Goal: Browse casually: Explore the website without a specific task or goal

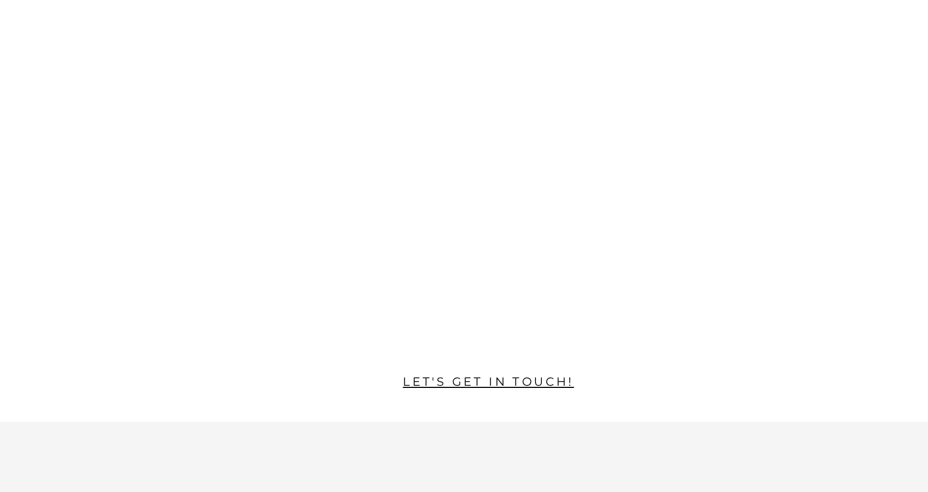
scroll to position [2235, 0]
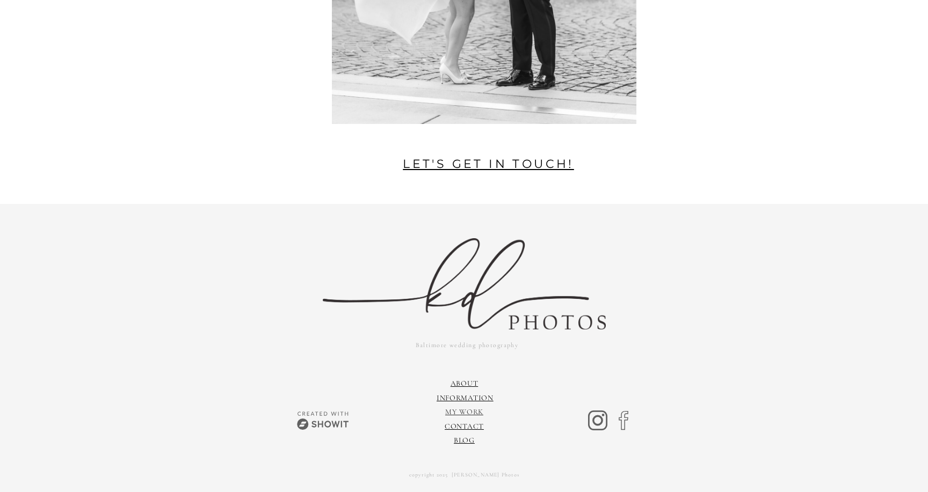
click at [451, 412] on link "My Work" at bounding box center [464, 412] width 38 height 9
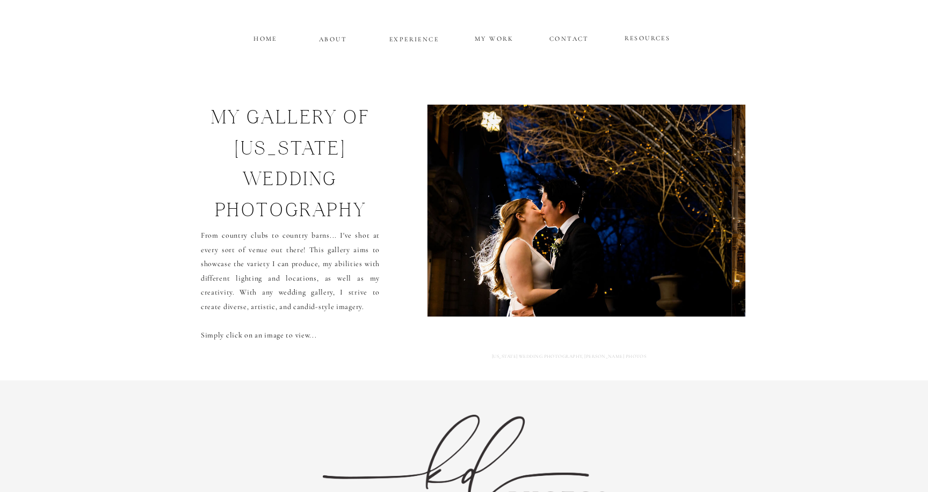
click at [486, 41] on p "MY WORK" at bounding box center [494, 38] width 41 height 10
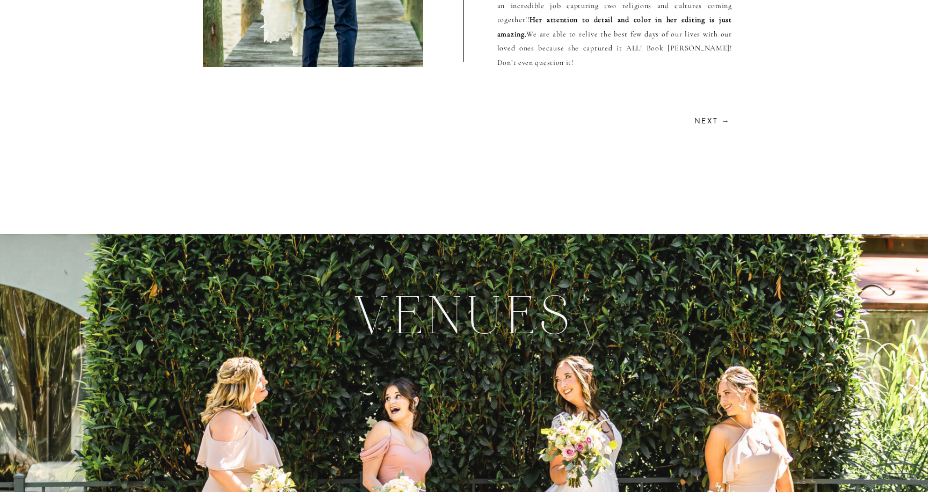
scroll to position [2917, 0]
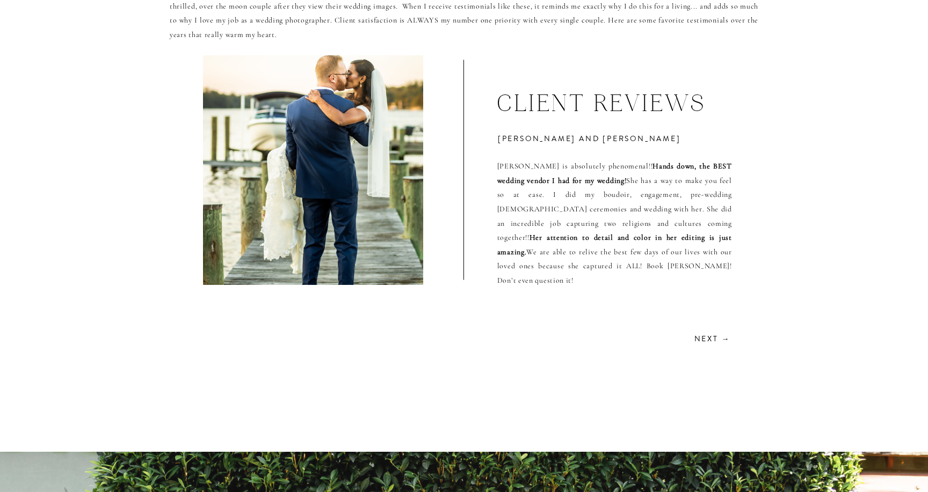
click at [700, 340] on h2 "Next →" at bounding box center [711, 338] width 38 height 10
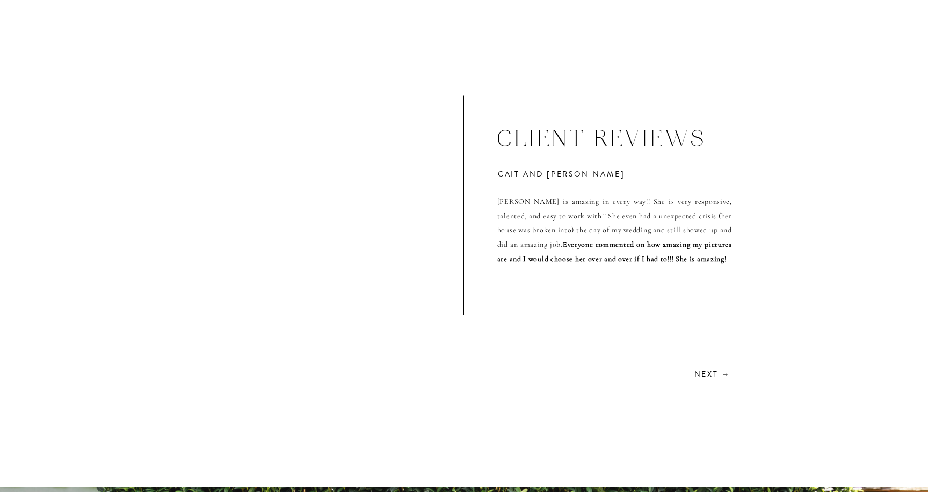
scroll to position [2881, 0]
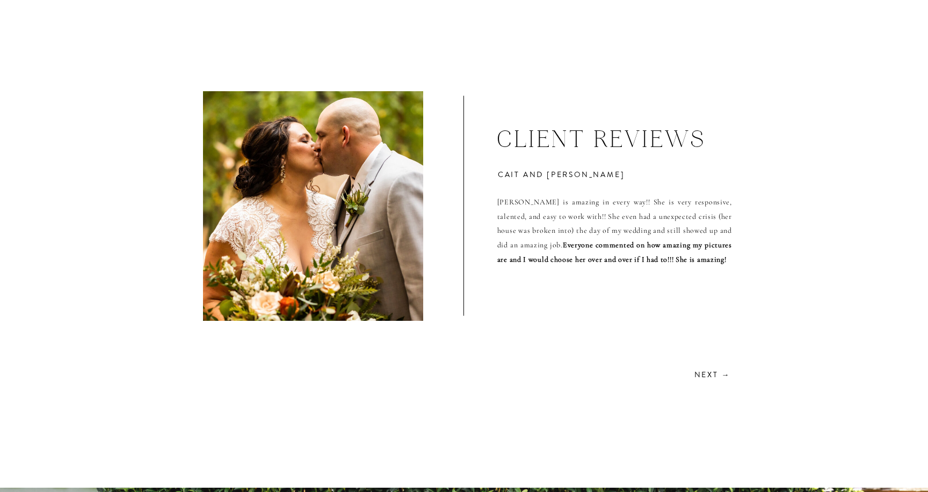
click at [701, 374] on h2 "Next →" at bounding box center [711, 374] width 38 height 10
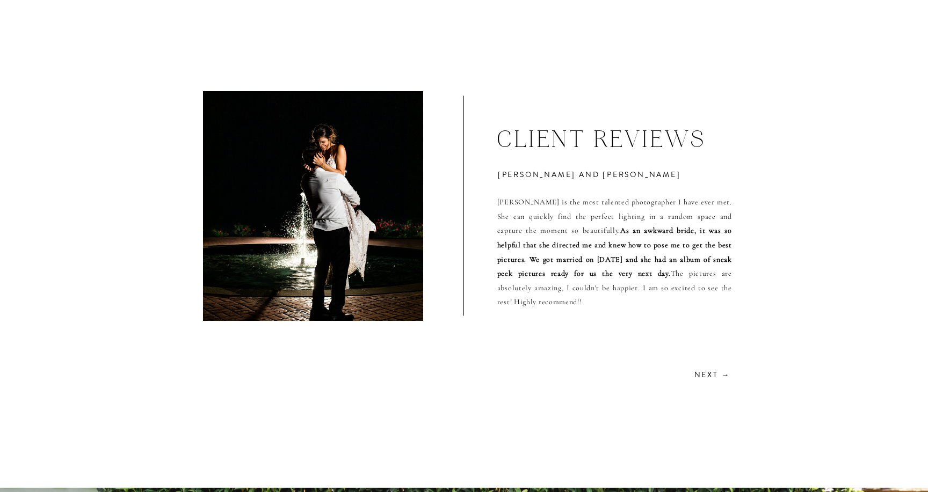
click at [701, 374] on h2 "Next →" at bounding box center [711, 374] width 38 height 10
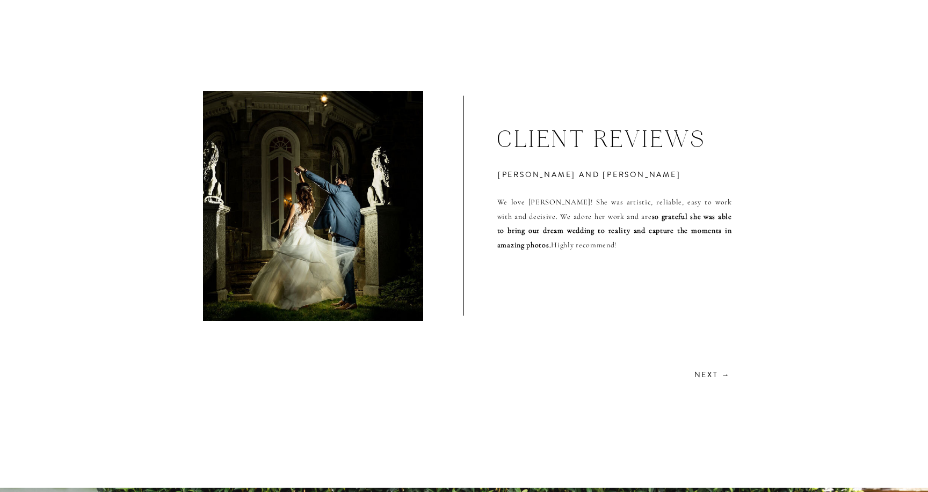
click at [701, 374] on h2 "Next →" at bounding box center [711, 374] width 38 height 10
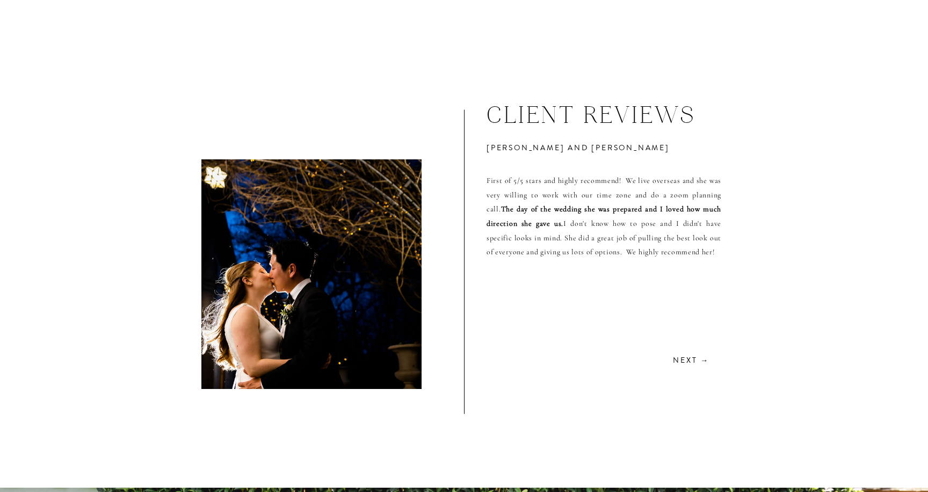
click at [701, 374] on p "First of 5/5 stars and highly recommend! We live overseas and she was very will…" at bounding box center [603, 281] width 235 height 271
